Goal: Task Accomplishment & Management: Use online tool/utility

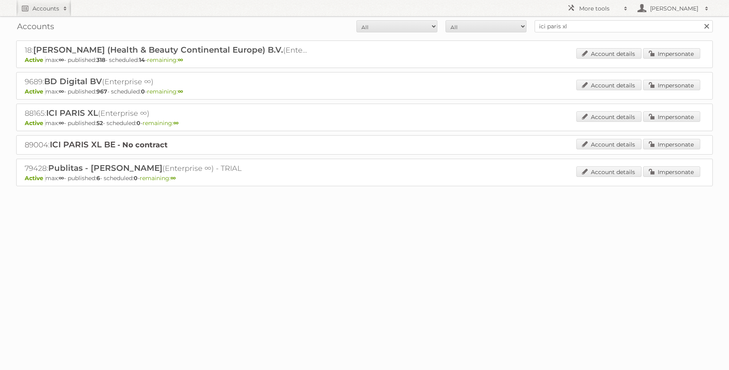
click at [601, 25] on input "ici paris xl" at bounding box center [624, 26] width 178 height 12
type input "carrefour"
click at [700, 20] on input "Search" at bounding box center [706, 26] width 12 height 12
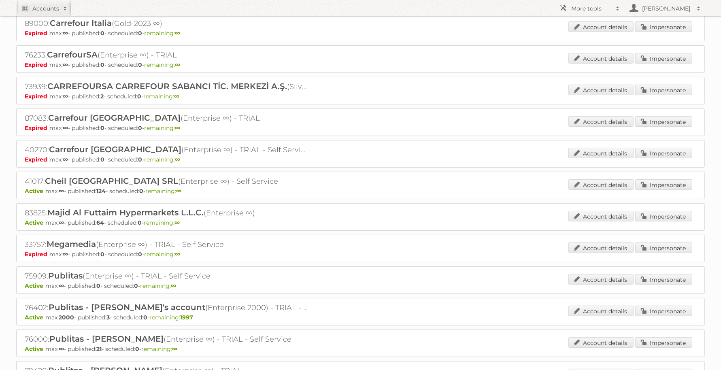
scroll to position [152, 0]
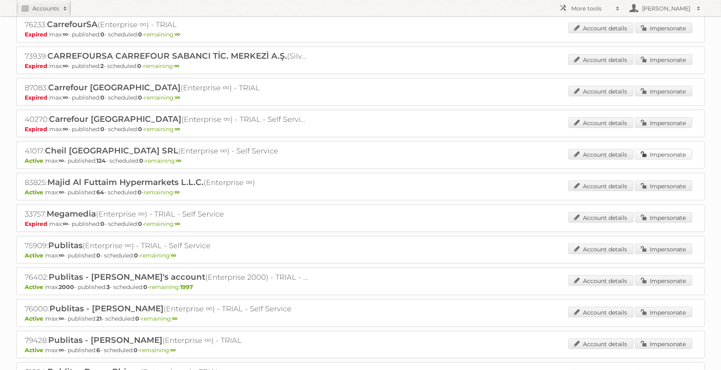
click at [651, 155] on link "Impersonate" at bounding box center [664, 154] width 57 height 11
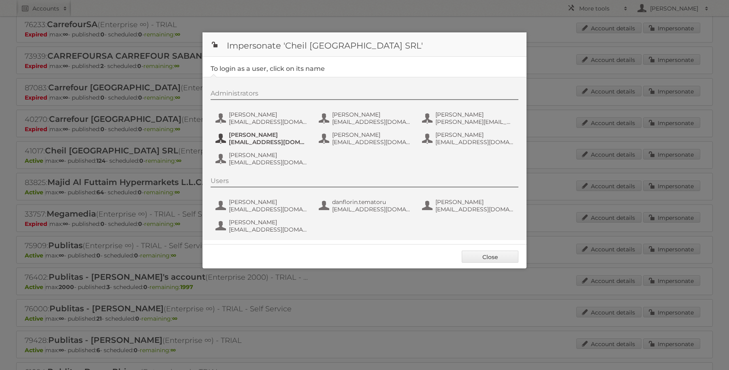
click at [258, 139] on span "dana_radulescu@carrefour.com" at bounding box center [268, 142] width 79 height 7
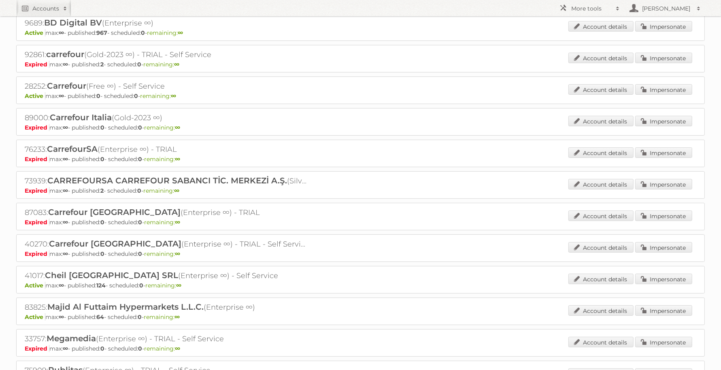
scroll to position [0, 0]
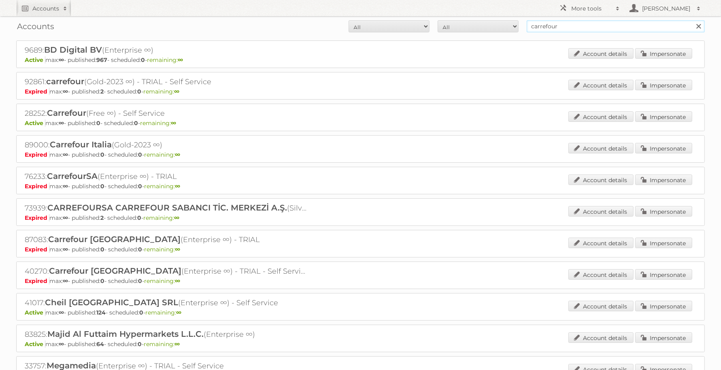
click at [576, 29] on input "carrefour" at bounding box center [616, 26] width 178 height 12
type input "etos"
click at [693, 20] on input "Search" at bounding box center [699, 26] width 12 height 12
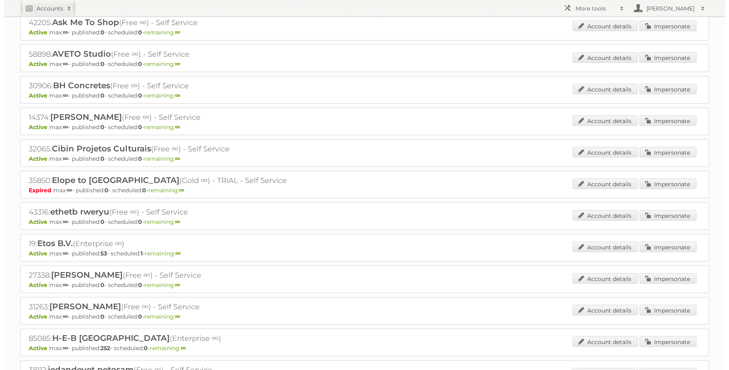
scroll to position [203, 0]
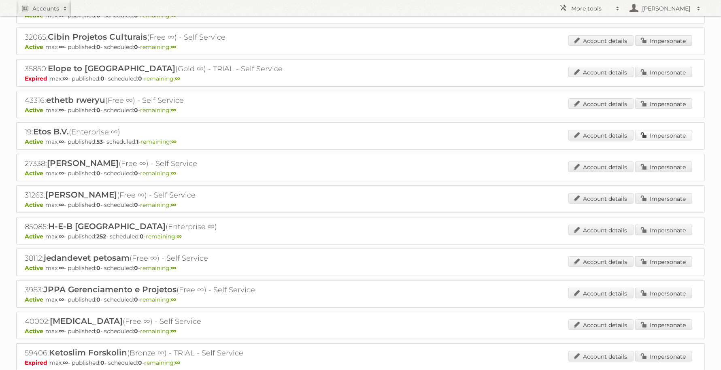
click at [685, 132] on link "Impersonate" at bounding box center [664, 135] width 57 height 11
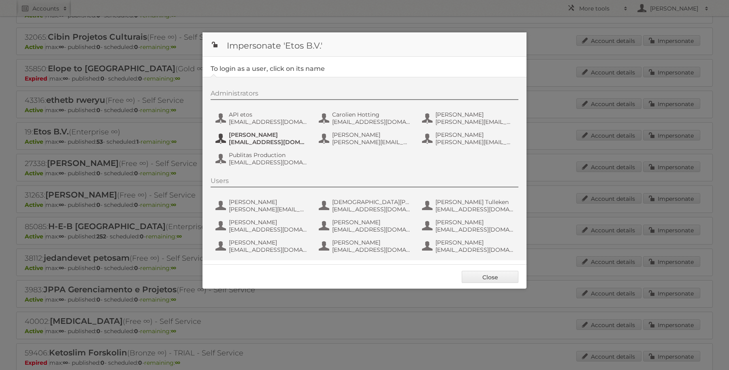
click at [248, 142] on span "[EMAIL_ADDRESS][DOMAIN_NAME]" at bounding box center [268, 142] width 79 height 7
